Goal: Task Accomplishment & Management: Complete application form

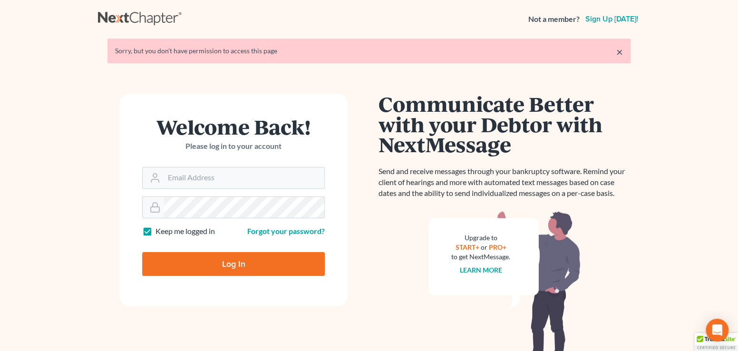
type input "[EMAIL_ADDRESS][DOMAIN_NAME]"
click at [218, 273] on input "Log In" at bounding box center [233, 264] width 182 height 24
type input "Thinking..."
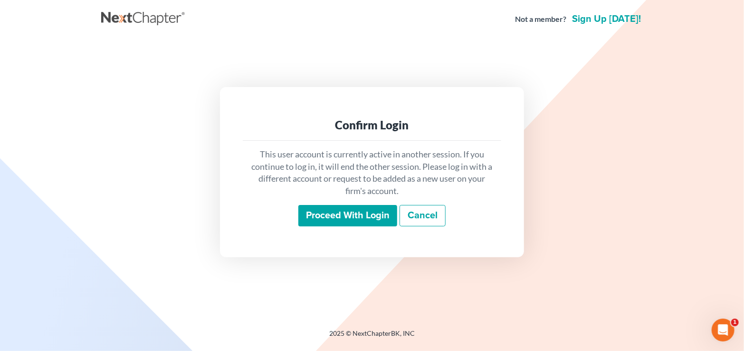
click at [322, 215] on input "Proceed with login" at bounding box center [347, 216] width 99 height 22
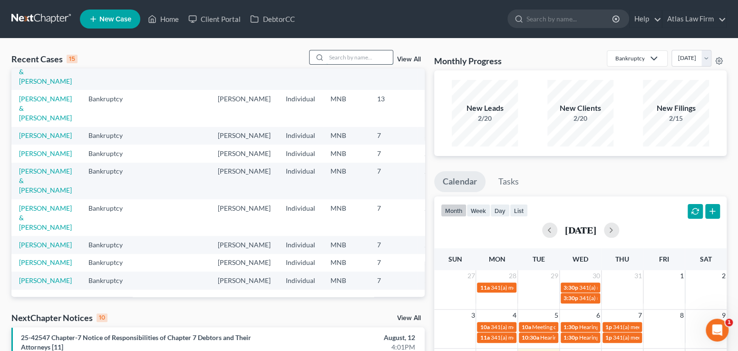
click at [339, 54] on input "search" at bounding box center [359, 57] width 67 height 14
type input "[PERSON_NAME]"
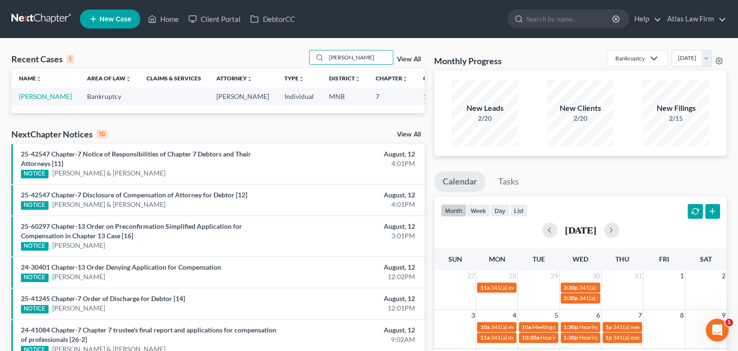
drag, startPoint x: 374, startPoint y: 53, endPoint x: 296, endPoint y: 58, distance: 77.6
click at [296, 58] on div "Recent Cases 1 [PERSON_NAME] View All" at bounding box center [217, 59] width 413 height 19
click at [120, 22] on span "New Case" at bounding box center [115, 19] width 32 height 7
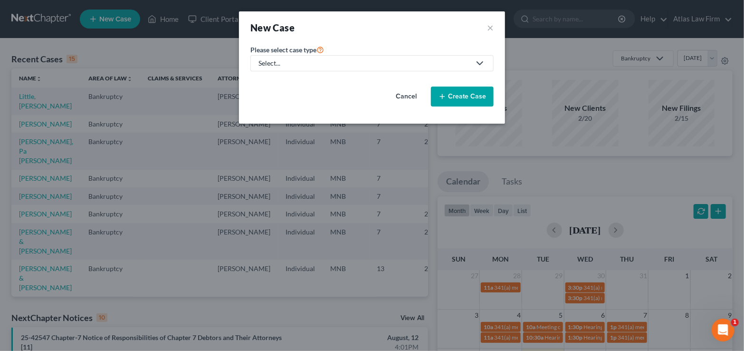
click at [348, 65] on div "Select..." at bounding box center [365, 63] width 212 height 10
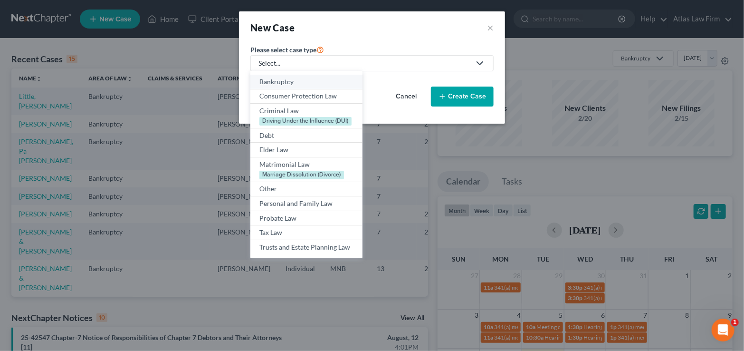
click at [291, 82] on div "Bankruptcy" at bounding box center [306, 82] width 94 height 10
select select "42"
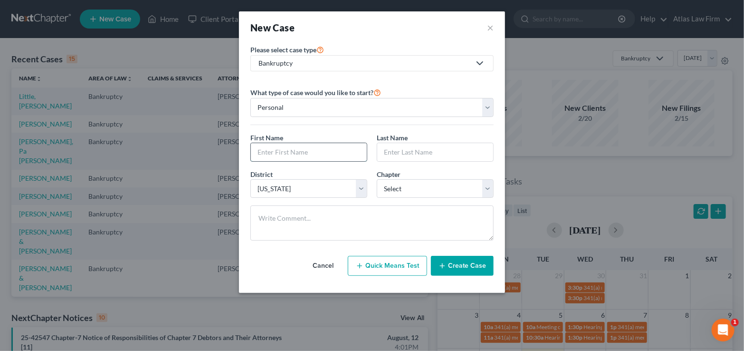
click at [300, 153] on input "text" at bounding box center [309, 152] width 116 height 18
type input "[PERSON_NAME]"
click at [487, 183] on select "Select 7 11 12 13" at bounding box center [435, 188] width 117 height 19
select select "0"
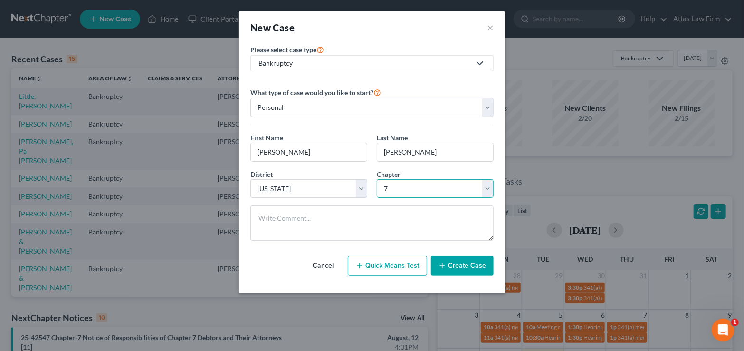
click at [377, 179] on select "Select 7 11 12 13" at bounding box center [435, 188] width 117 height 19
drag, startPoint x: 266, startPoint y: 149, endPoint x: 323, endPoint y: 143, distance: 57.9
click at [268, 149] on input "[PERSON_NAME]" at bounding box center [309, 152] width 116 height 18
type input "Ashia"
click at [460, 266] on button "Create Case" at bounding box center [462, 266] width 63 height 20
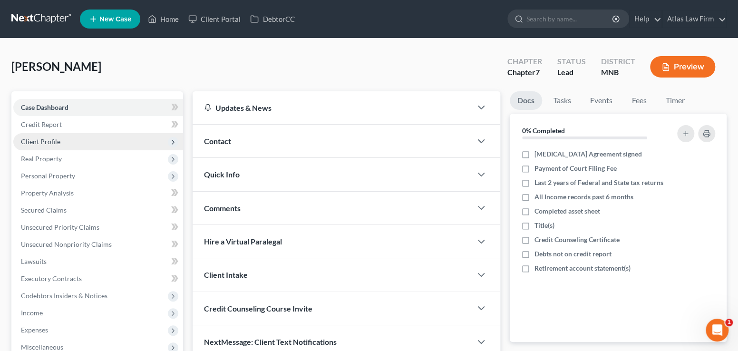
click at [44, 138] on span "Client Profile" at bounding box center [40, 141] width 39 height 8
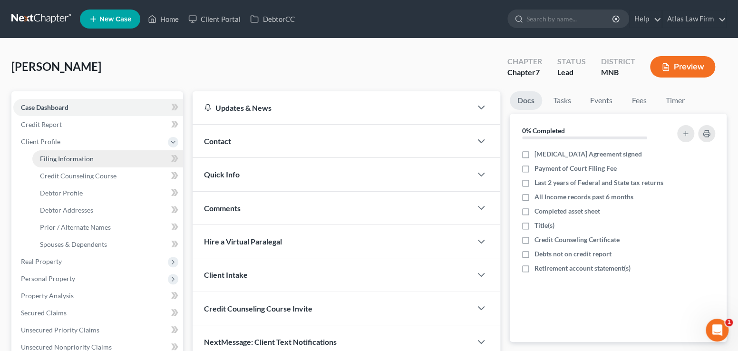
click at [65, 158] on span "Filing Information" at bounding box center [67, 158] width 54 height 8
select select "1"
select select "0"
select select "42"
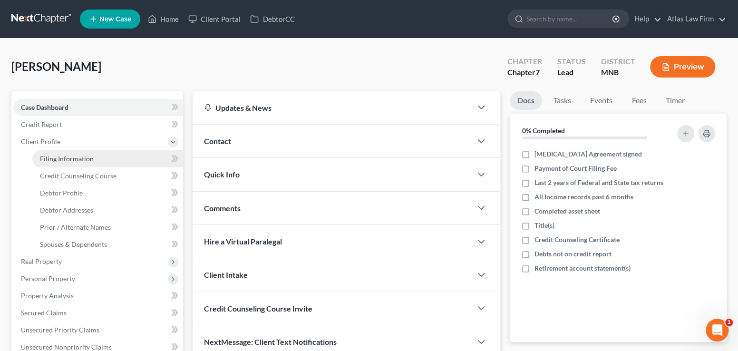
select select "24"
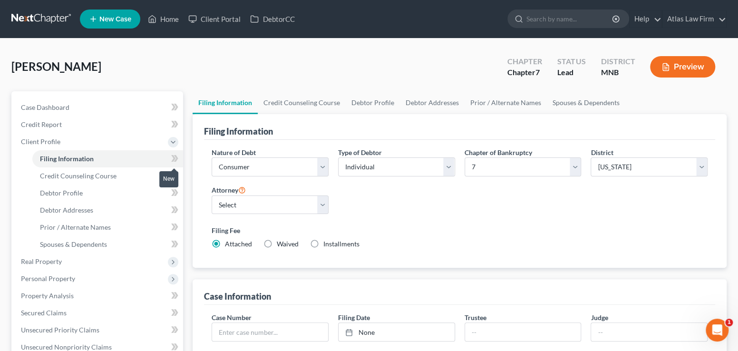
click at [174, 156] on icon at bounding box center [173, 158] width 4 height 7
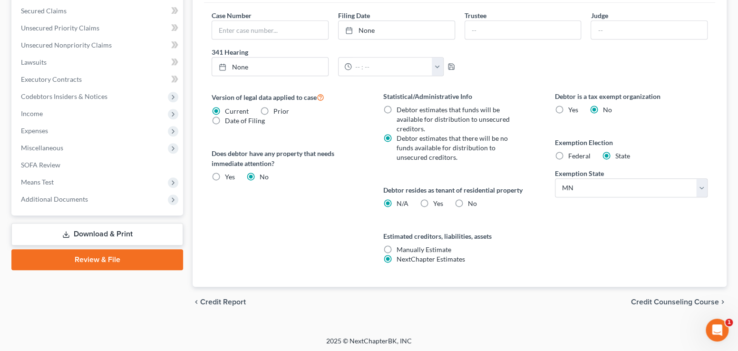
scroll to position [302, 0]
click at [568, 153] on span "Federal" at bounding box center [579, 155] width 22 height 8
click at [572, 153] on input "Federal" at bounding box center [575, 154] width 6 height 6
radio input "true"
radio input "false"
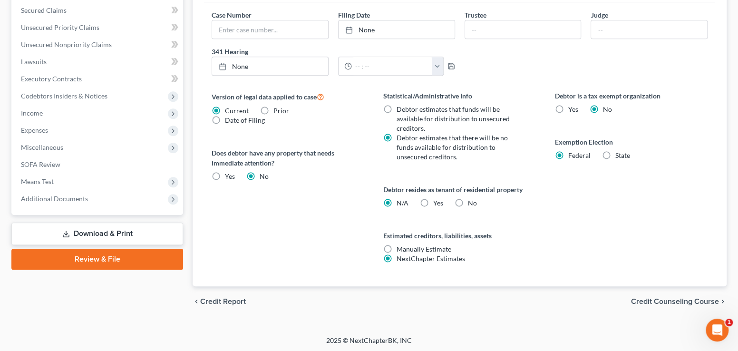
click at [433, 201] on label "Yes Yes" at bounding box center [438, 203] width 10 height 10
click at [437, 201] on input "Yes Yes" at bounding box center [440, 201] width 6 height 6
radio input "true"
radio input "false"
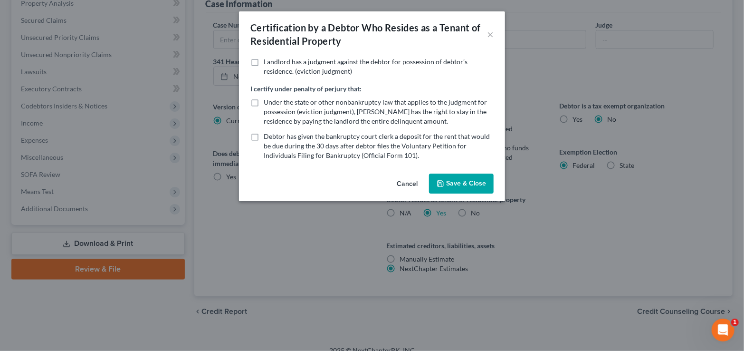
click at [461, 187] on button "Save & Close" at bounding box center [461, 183] width 65 height 20
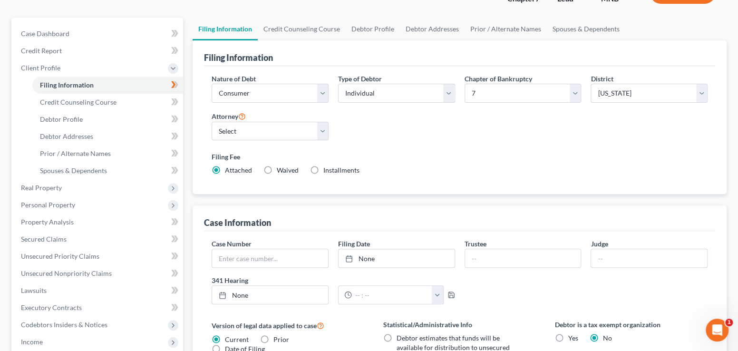
scroll to position [7, 0]
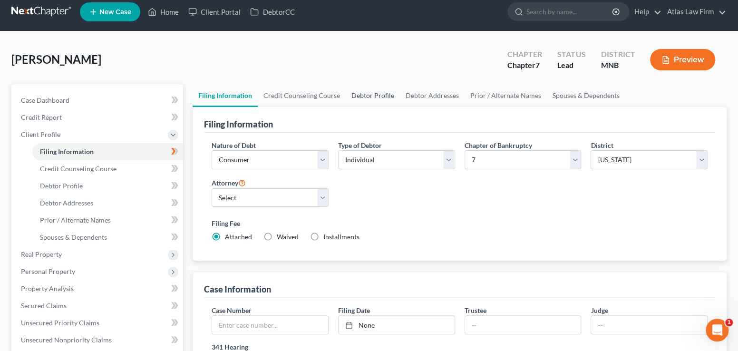
click at [380, 91] on link "Debtor Profile" at bounding box center [372, 95] width 54 height 23
select select "0"
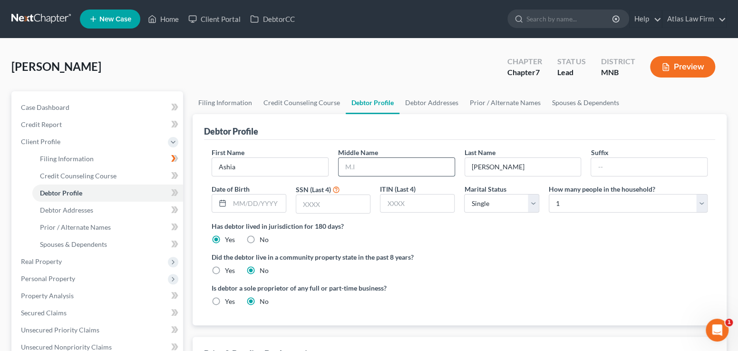
click at [347, 166] on input "text" at bounding box center [396, 167] width 116 height 18
click at [432, 166] on input "text" at bounding box center [396, 167] width 116 height 18
type input "r"
type input "[PERSON_NAME]"
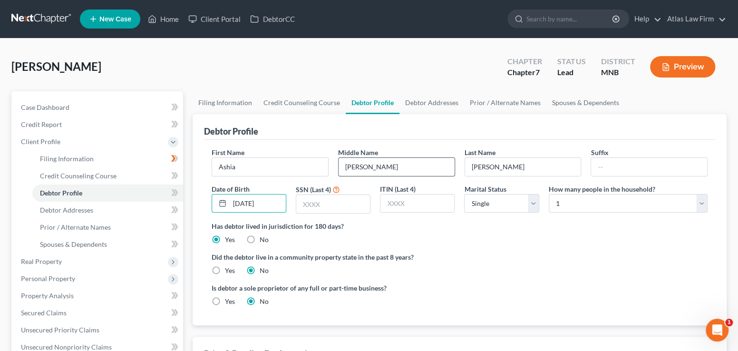
type input "[DATE]"
click at [342, 205] on input "text" at bounding box center [333, 204] width 74 height 18
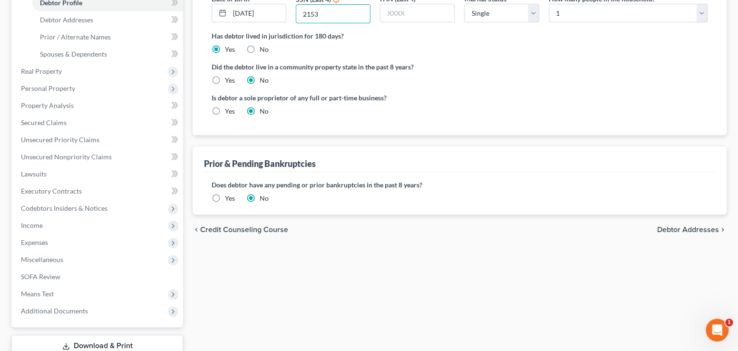
type input "2153"
click at [685, 228] on span "Debtor Addresses" at bounding box center [688, 230] width 62 height 8
select select "0"
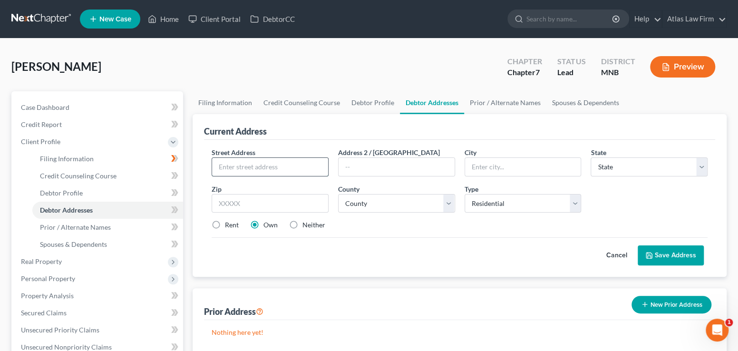
click at [306, 164] on input "text" at bounding box center [270, 167] width 116 height 18
click at [265, 158] on input "text" at bounding box center [270, 167] width 116 height 18
type input "[STREET_ADDRESS]"
type input "Apt 104"
click at [261, 199] on input "5542" at bounding box center [269, 203] width 117 height 19
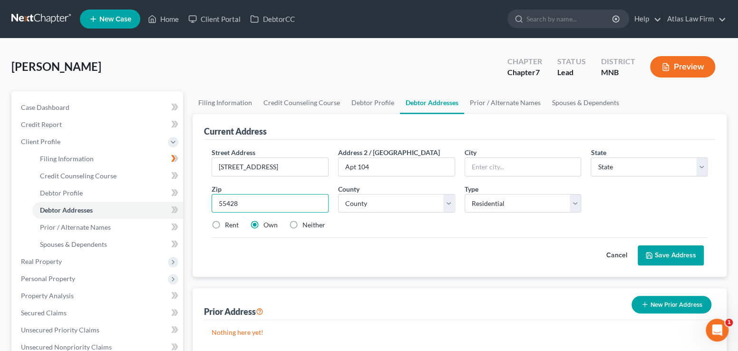
type input "55428"
type input "[GEOGRAPHIC_DATA]"
select select "24"
click at [237, 221] on label "Rent" at bounding box center [232, 225] width 14 height 10
click at [235, 221] on input "Rent" at bounding box center [232, 223] width 6 height 6
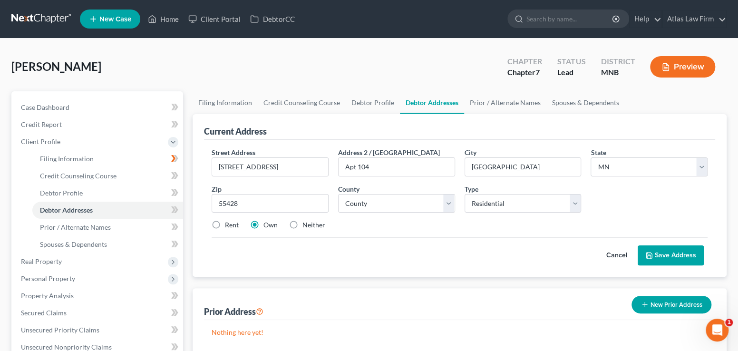
radio input "true"
click at [448, 201] on select "County [GEOGRAPHIC_DATA] [GEOGRAPHIC_DATA] [GEOGRAPHIC_DATA] [GEOGRAPHIC_DATA] …" at bounding box center [396, 203] width 117 height 19
select select "26"
click at [338, 194] on select "County [GEOGRAPHIC_DATA] [GEOGRAPHIC_DATA] [GEOGRAPHIC_DATA] [GEOGRAPHIC_DATA] …" at bounding box center [396, 203] width 117 height 19
click at [661, 250] on button "Save Address" at bounding box center [670, 255] width 66 height 20
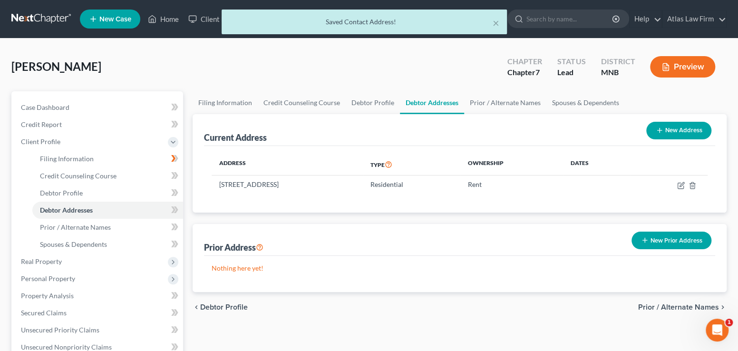
click at [171, 19] on div "× Saved Contact Address!" at bounding box center [364, 24] width 738 height 29
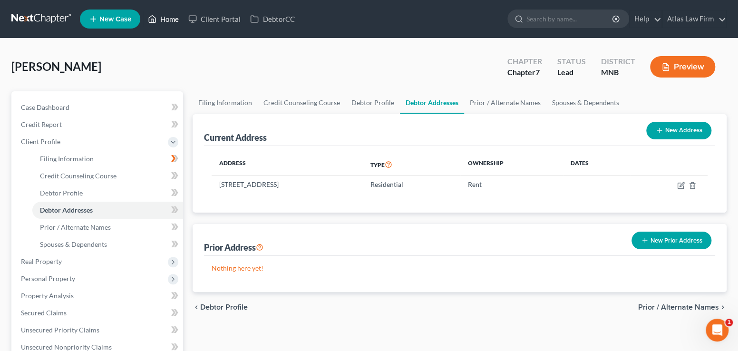
click at [170, 19] on link "Home" at bounding box center [163, 18] width 40 height 17
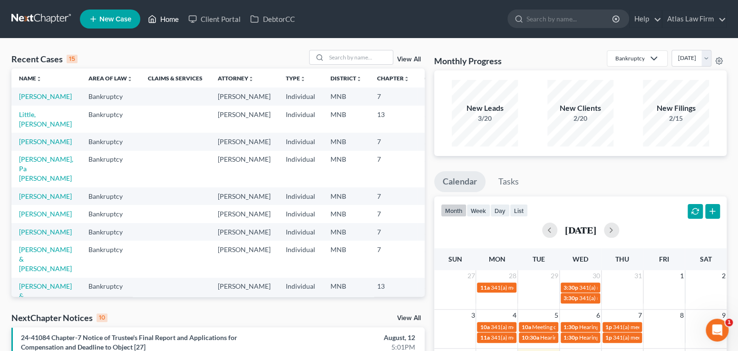
scroll to position [95, 0]
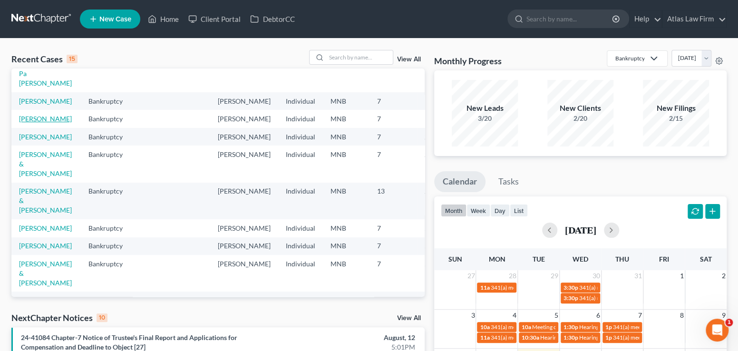
click at [37, 123] on link "[PERSON_NAME]" at bounding box center [45, 119] width 53 height 8
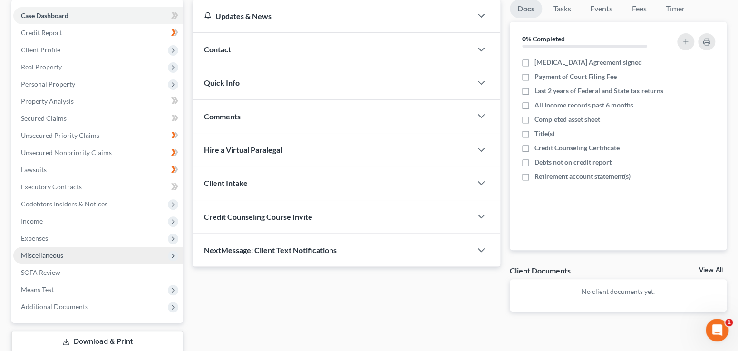
scroll to position [153, 0]
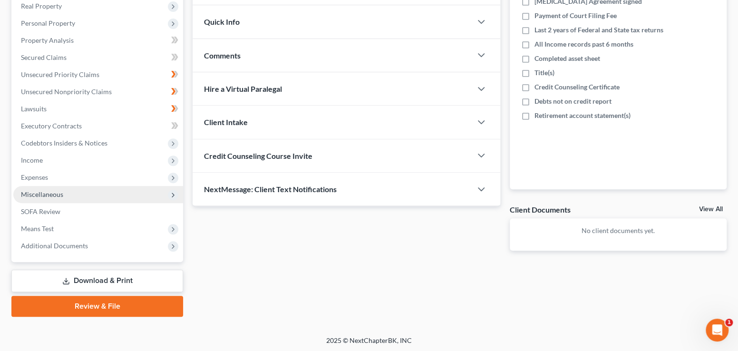
click at [58, 194] on span "Miscellaneous" at bounding box center [42, 194] width 42 height 8
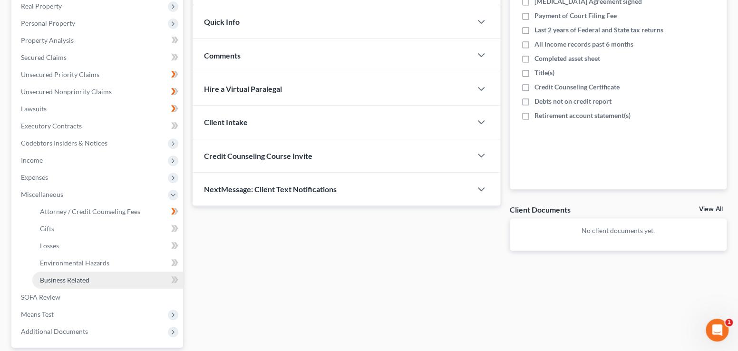
click at [83, 283] on link "Business Related" at bounding box center [107, 279] width 151 height 17
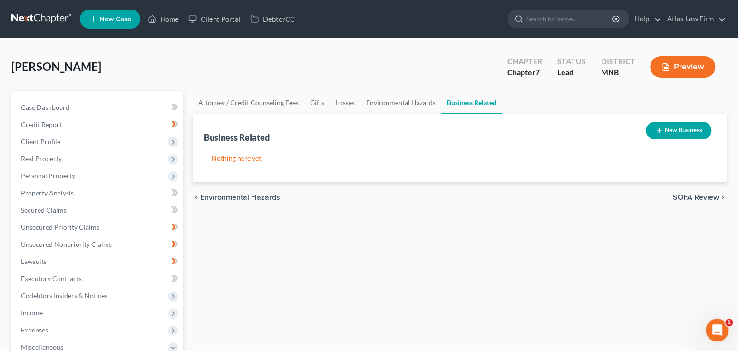
click at [692, 123] on button "New Business" at bounding box center [678, 131] width 66 height 18
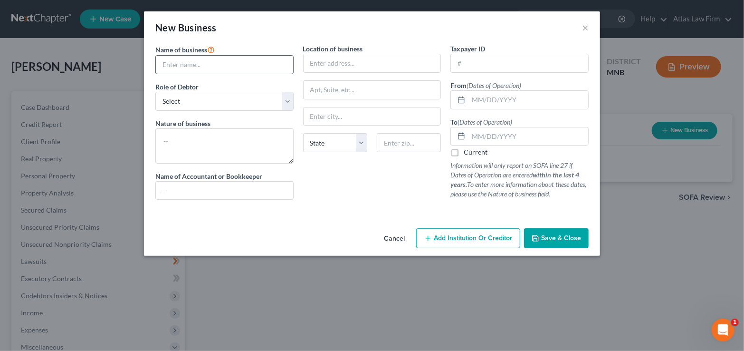
click at [194, 67] on input "text" at bounding box center [224, 65] width 137 height 18
click at [255, 61] on input "Fast and Friendly" at bounding box center [224, 65] width 137 height 18
type input "Fast and Friendly Remodeling, LLC"
click at [286, 102] on select "Select A member of a limited liability company (LLC) or limited liability partn…" at bounding box center [224, 101] width 138 height 19
select select "owner"
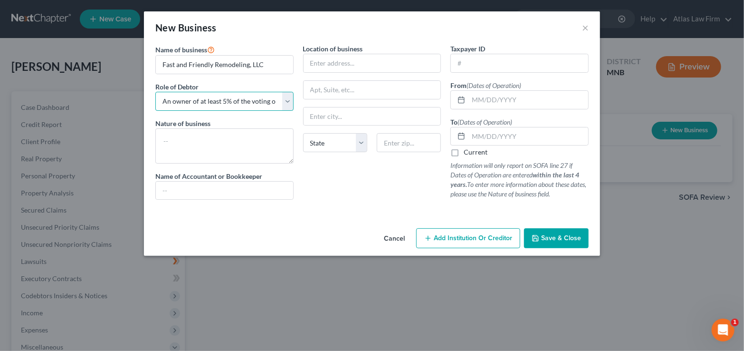
click at [155, 92] on select "Select A member of a limited liability company (LLC) or limited liability partn…" at bounding box center [224, 101] width 138 height 19
click at [412, 64] on input "text" at bounding box center [372, 63] width 137 height 18
type input "[STREET_ADDRESS]"
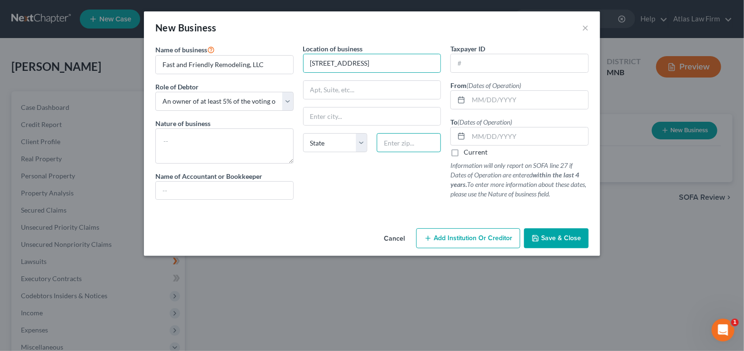
click at [411, 139] on input "text" at bounding box center [409, 142] width 64 height 19
type input "55126"
type input "Saint [PERSON_NAME]"
select select "24"
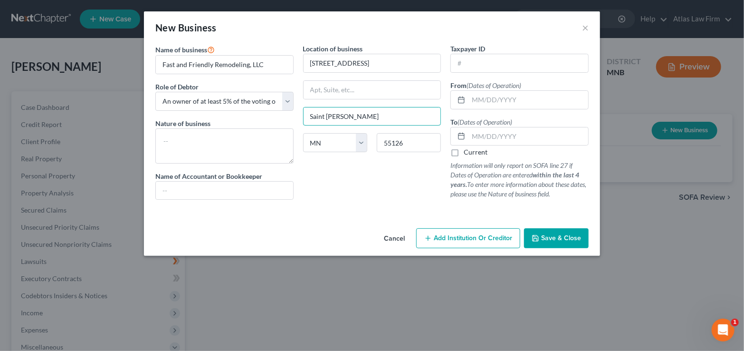
drag, startPoint x: 400, startPoint y: 120, endPoint x: 219, endPoint y: 112, distance: 180.8
click at [190, 111] on div "Name of business * Fast and Friendly Remodeling, LLC Role of Debtor * Select A …" at bounding box center [372, 129] width 443 height 171
type input "[GEOGRAPHIC_DATA]"
click at [547, 97] on input "text" at bounding box center [529, 100] width 120 height 18
type input "[DATE]"
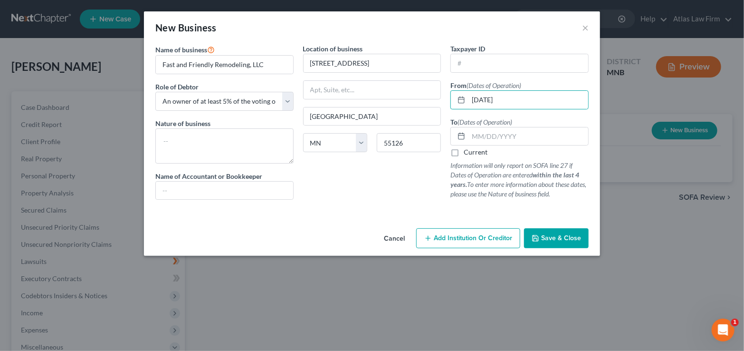
click at [473, 155] on label "Current" at bounding box center [476, 152] width 24 height 10
click at [473, 153] on input "Current" at bounding box center [471, 150] width 6 height 6
checkbox input "true"
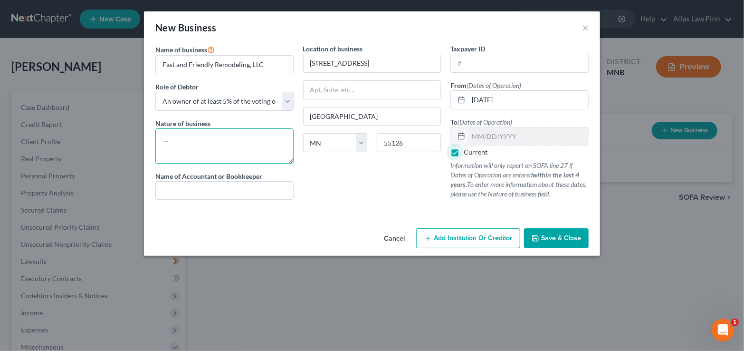
click at [242, 151] on textarea at bounding box center [224, 145] width 138 height 35
click at [199, 137] on textarea at bounding box center [224, 145] width 138 height 35
drag, startPoint x: 260, startPoint y: 144, endPoint x: 134, endPoint y: 147, distance: 126.0
click at [134, 147] on div "New Business × Name of business * Fast and Friendly Remodeling, LLC Role of Deb…" at bounding box center [372, 175] width 744 height 351
type textarea "Flooring & Trim Installation"
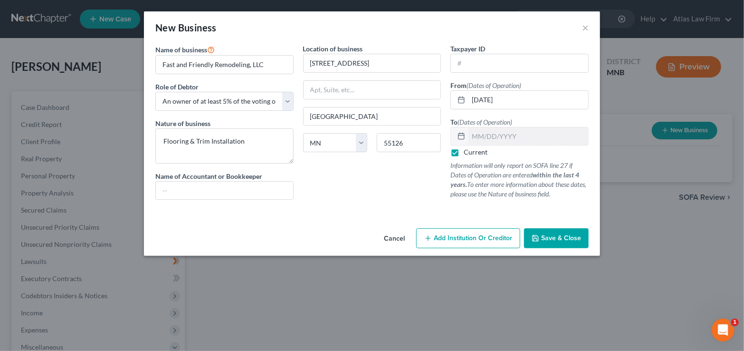
click at [535, 231] on button "Save & Close" at bounding box center [556, 238] width 65 height 20
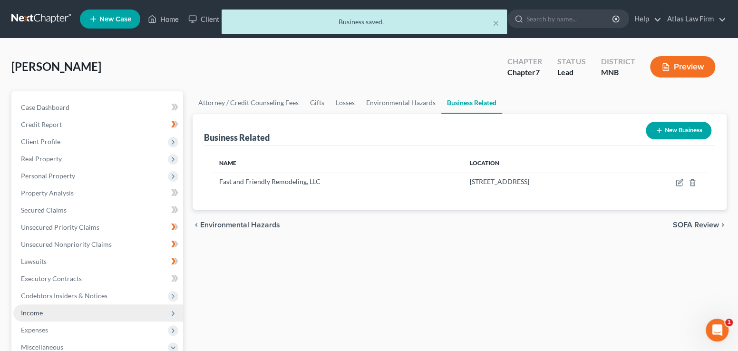
click at [58, 309] on span "Income" at bounding box center [98, 312] width 170 height 17
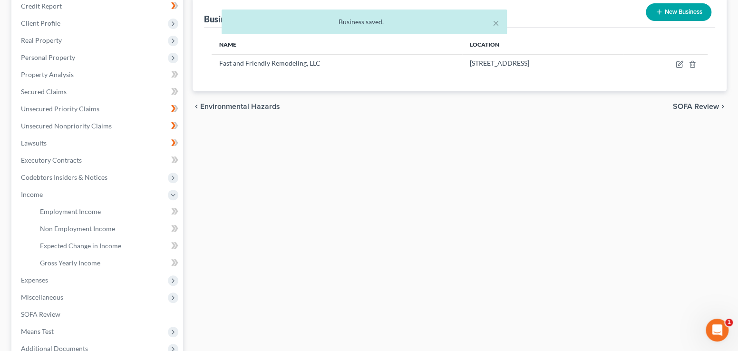
scroll to position [190, 0]
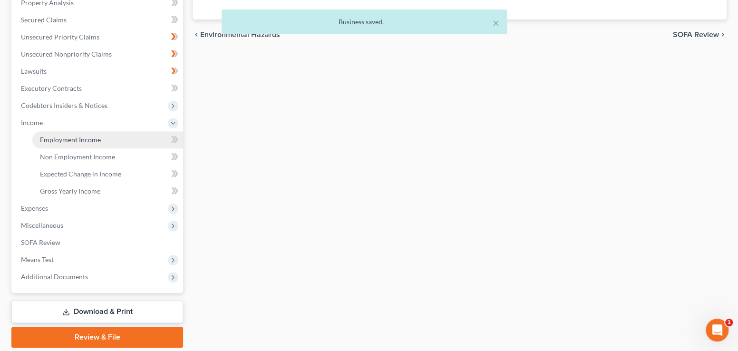
click at [91, 143] on link "Employment Income" at bounding box center [107, 139] width 151 height 17
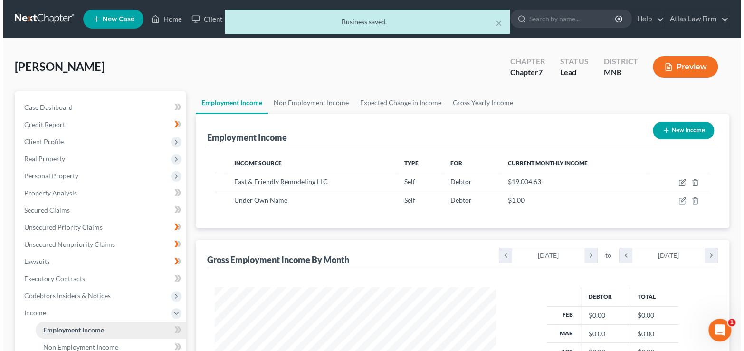
scroll to position [169, 300]
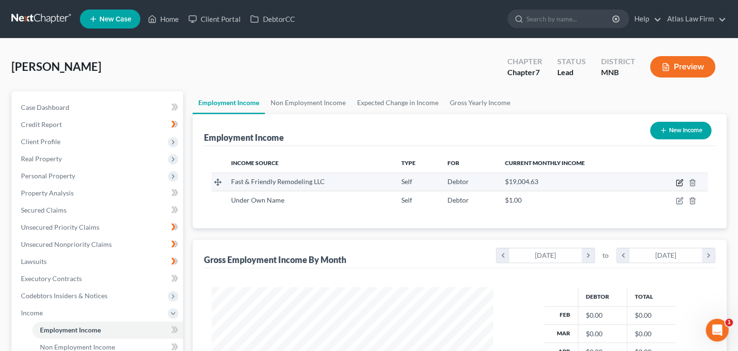
click at [680, 182] on icon "button" at bounding box center [679, 183] width 8 height 8
select select "1"
select select "0"
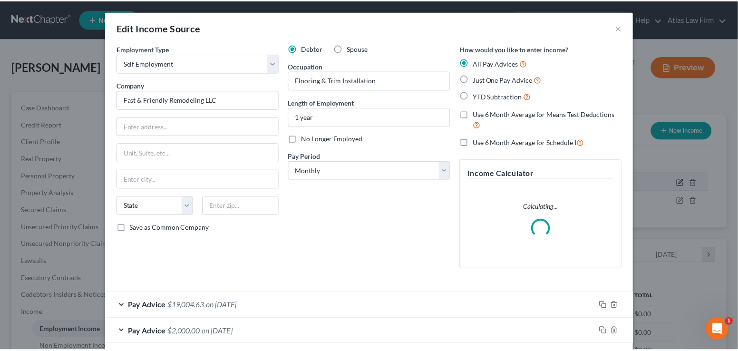
scroll to position [169, 303]
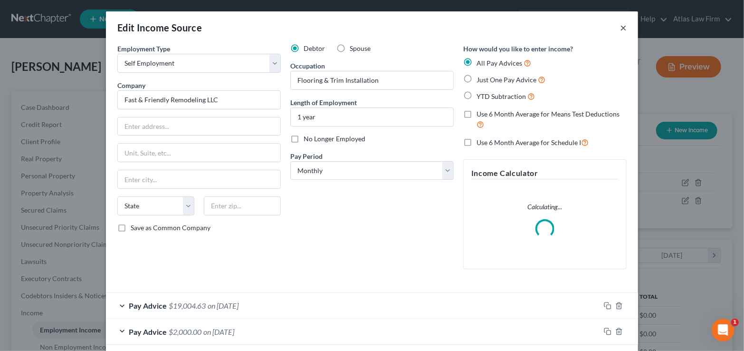
click at [621, 28] on button "×" at bounding box center [623, 27] width 7 height 11
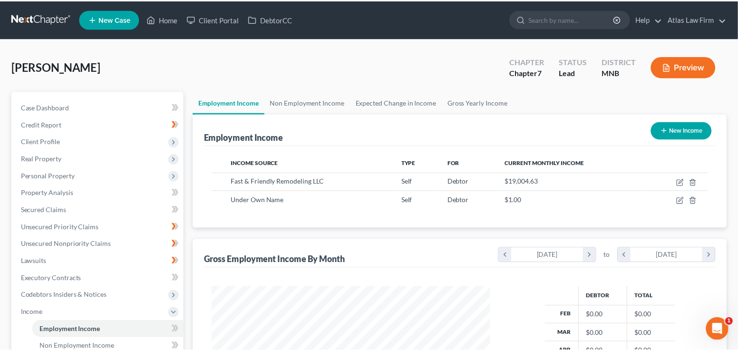
scroll to position [475025, 474895]
